Goal: Information Seeking & Learning: Find specific page/section

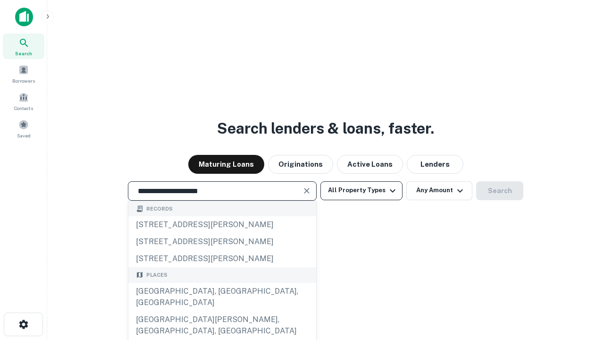
click at [222, 311] on div "[GEOGRAPHIC_DATA], [GEOGRAPHIC_DATA], [GEOGRAPHIC_DATA]" at bounding box center [222, 297] width 188 height 28
click at [361, 190] on button "All Property Types" at bounding box center [361, 190] width 82 height 19
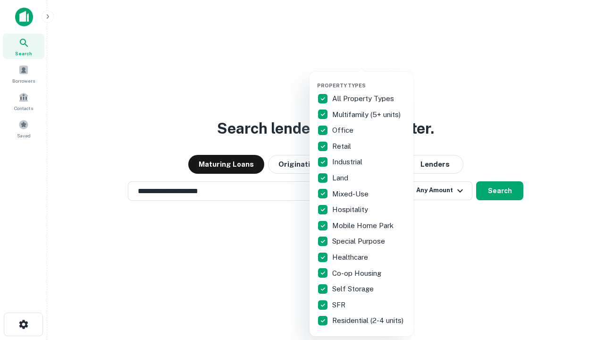
type input "**********"
click at [369, 79] on button "button" at bounding box center [369, 79] width 104 height 0
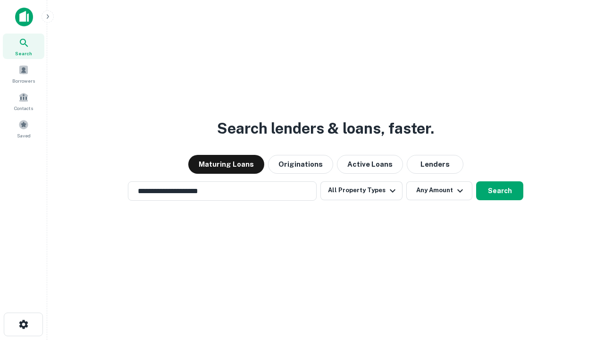
scroll to position [6, 114]
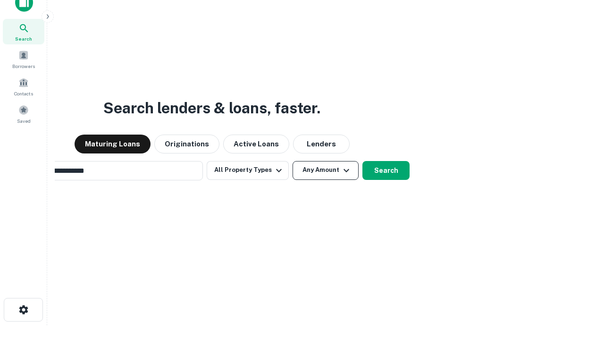
click at [293, 161] on button "Any Amount" at bounding box center [326, 170] width 66 height 19
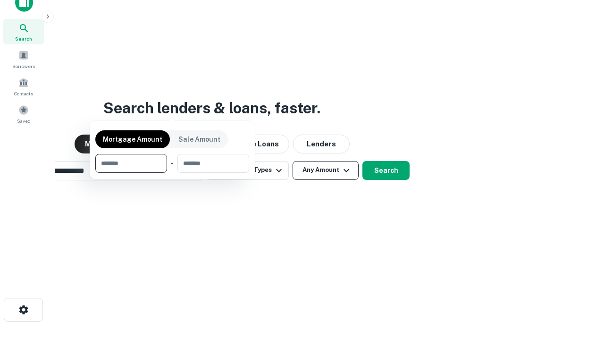
scroll to position [15, 0]
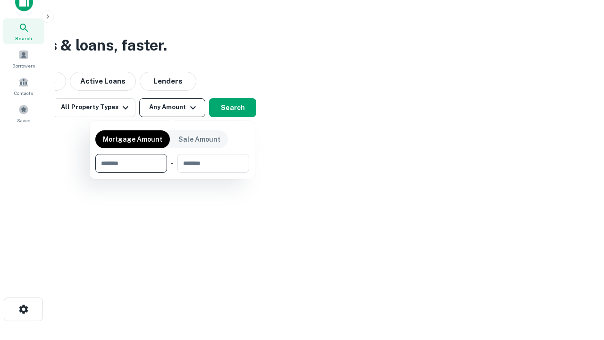
type input "*******"
click at [172, 173] on button "button" at bounding box center [172, 173] width 154 height 0
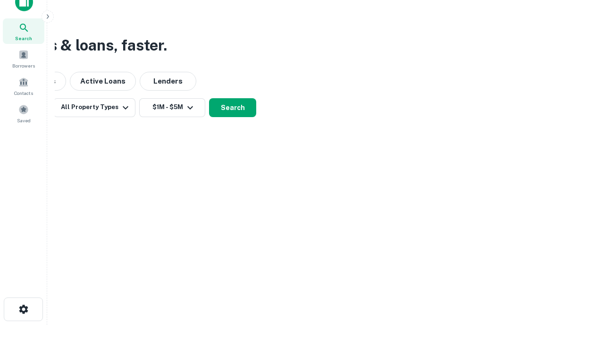
scroll to position [6, 174]
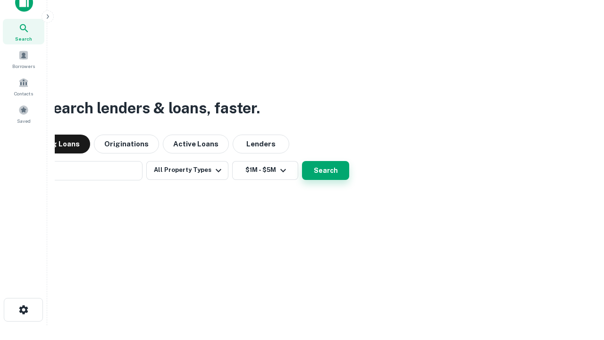
click at [302, 161] on button "Search" at bounding box center [325, 170] width 47 height 19
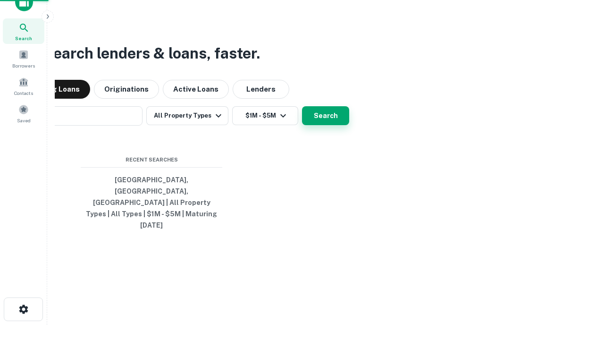
scroll to position [25, 267]
